Goal: Browse casually: Explore the website without a specific task or goal

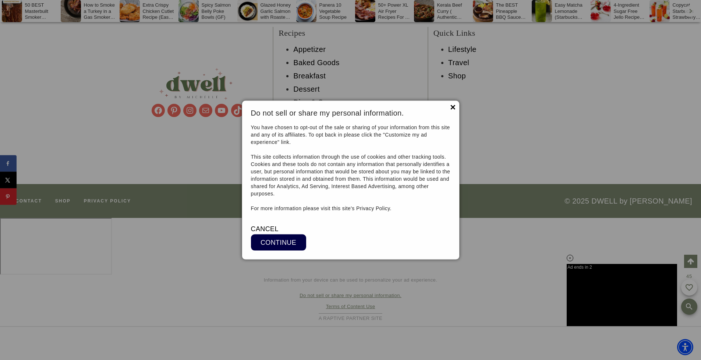
scroll to position [6075, 0]
